Goal: Find specific page/section

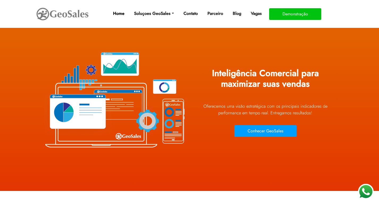
click at [123, 15] on link "Home" at bounding box center [119, 13] width 16 height 11
click at [190, 11] on link "Contato" at bounding box center [190, 13] width 19 height 11
